Goal: Transaction & Acquisition: Purchase product/service

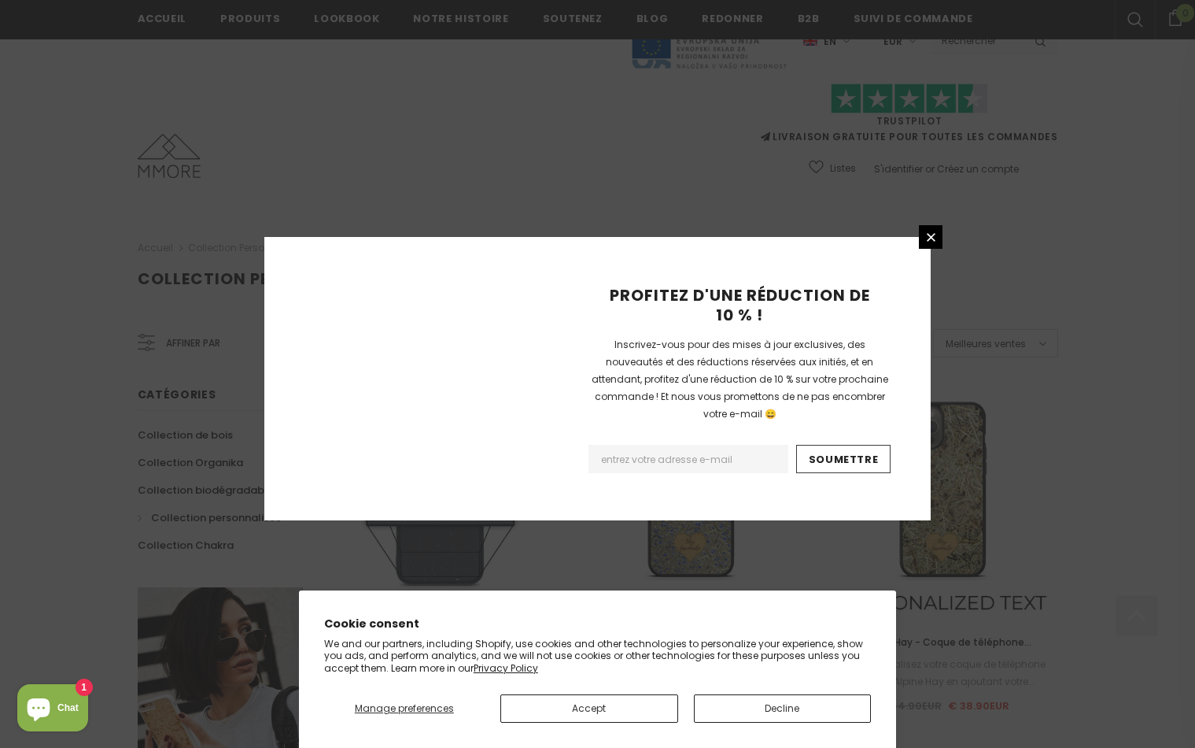
scroll to position [1740, 0]
